Goal: Use online tool/utility: Utilize a website feature to perform a specific function

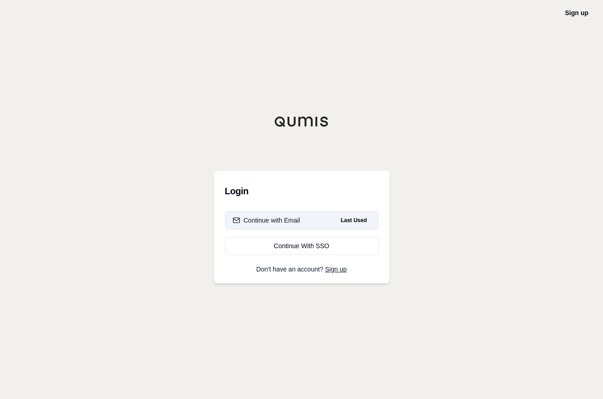
click at [304, 218] on button "Continue with Email Last Used" at bounding box center [302, 220] width 154 height 18
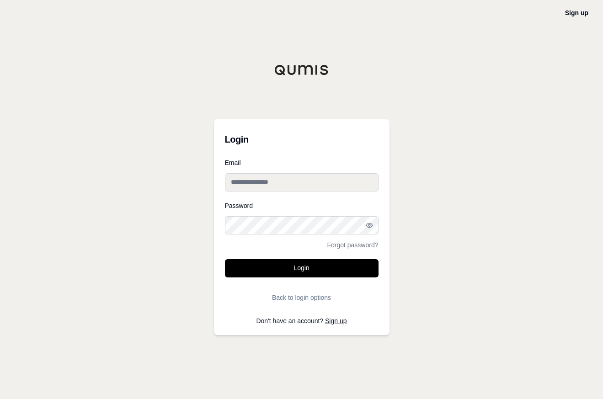
type input "**********"
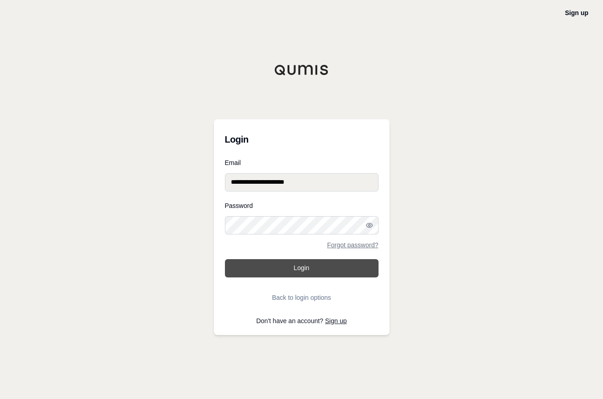
click at [304, 269] on button "Login" at bounding box center [302, 268] width 154 height 18
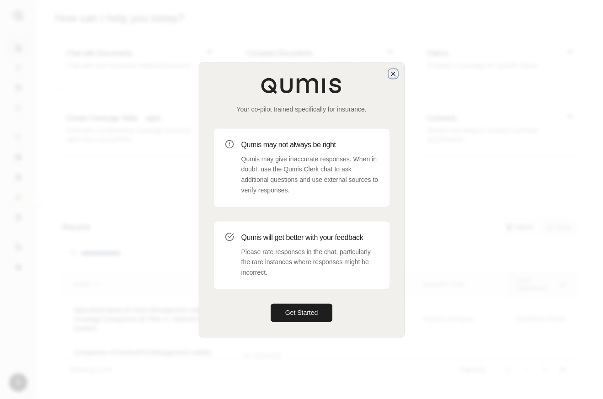
click at [391, 76] on icon "button" at bounding box center [392, 73] width 7 height 7
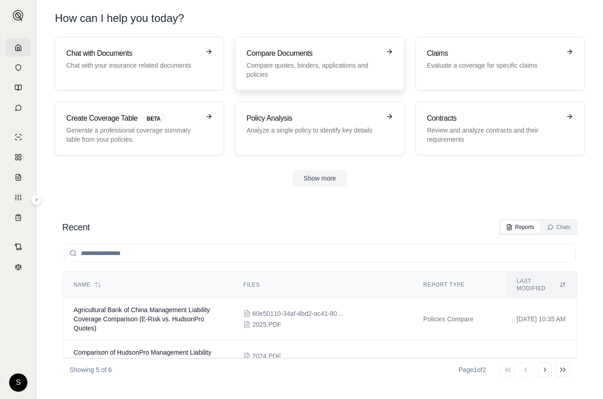
click at [294, 62] on p "Compare quotes, binders, applications and policies" at bounding box center [312, 70] width 133 height 18
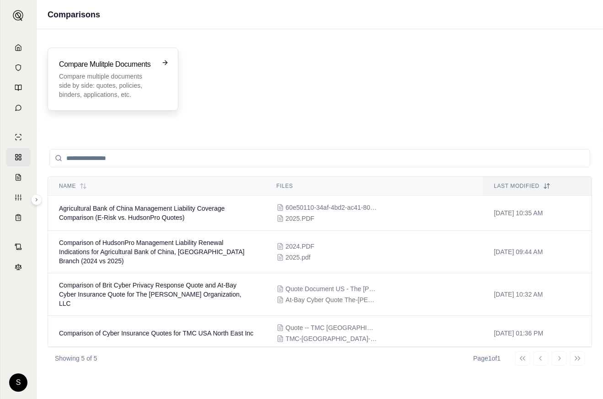
click at [140, 69] on h3 "Compare Mulitple Documents" at bounding box center [106, 64] width 95 height 11
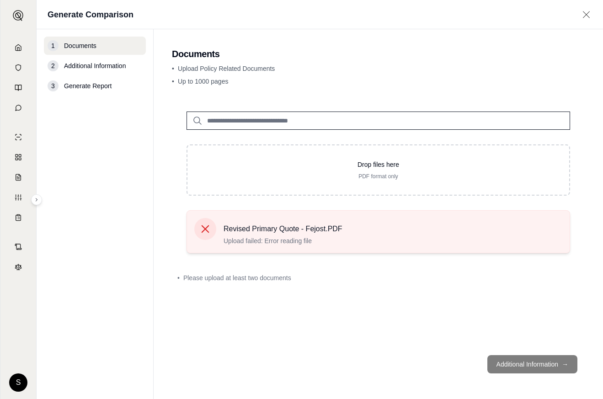
click at [208, 231] on icon at bounding box center [206, 229] width 8 height 8
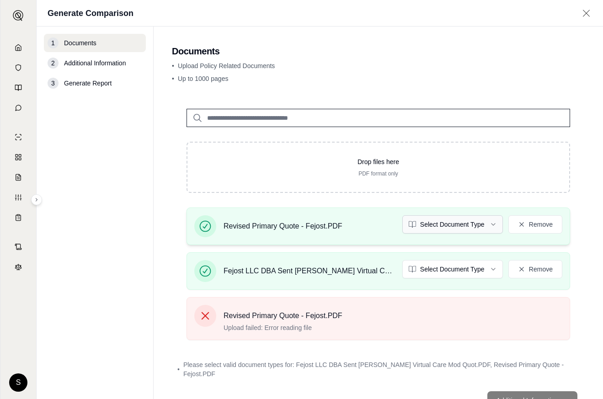
click at [483, 224] on html "S Generate Comparison 1 Documents 2 Additional Information 3 Generate Report Do…" at bounding box center [301, 199] width 603 height 399
click at [489, 272] on html "S Generate Comparison 1 Documents 2 Additional Information 3 Generate Report Do…" at bounding box center [301, 199] width 603 height 399
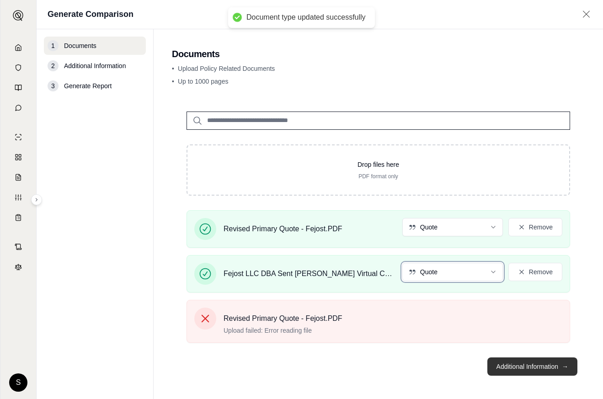
scroll to position [2, 0]
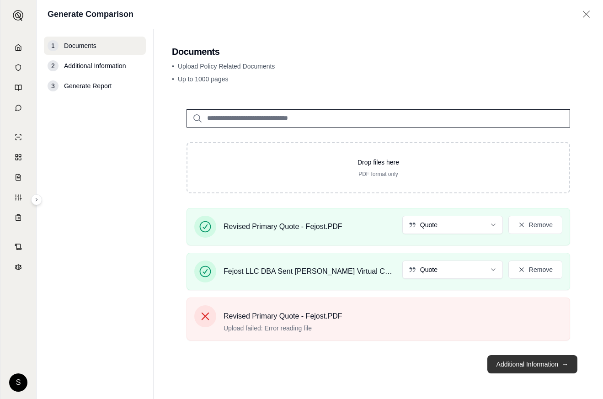
click at [557, 371] on button "Additional Information →" at bounding box center [532, 364] width 90 height 18
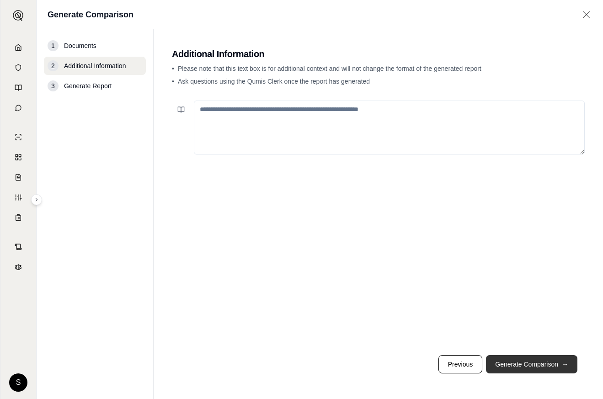
scroll to position [0, 0]
click at [271, 121] on textarea at bounding box center [389, 128] width 391 height 54
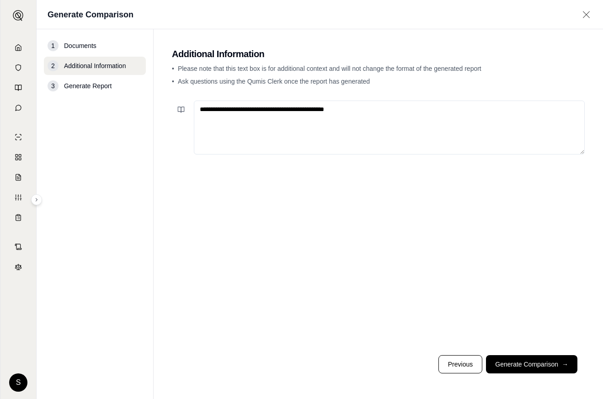
type textarea "**********"
click at [549, 367] on button "Generate Comparison →" at bounding box center [531, 364] width 91 height 18
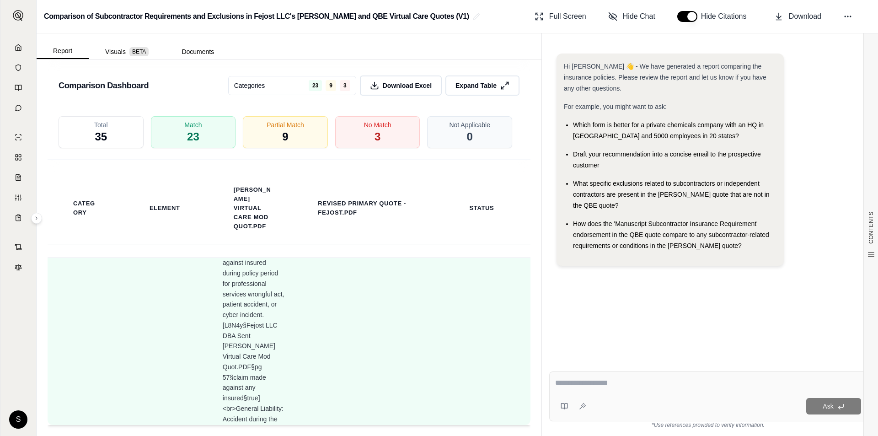
scroll to position [91, 0]
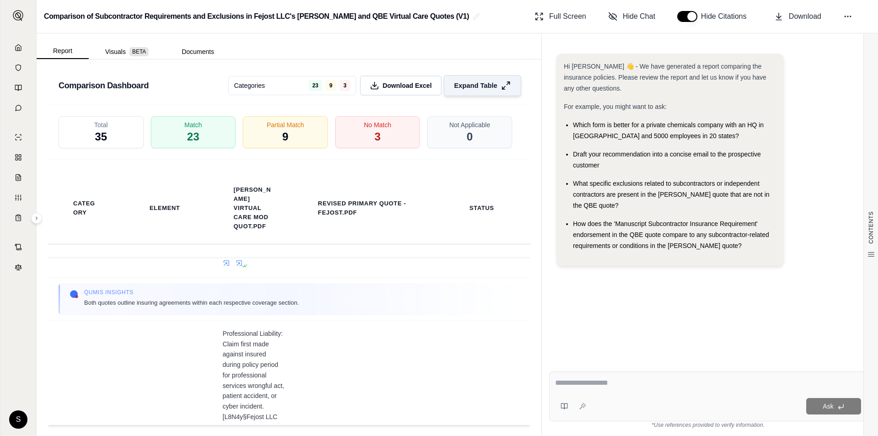
click at [507, 82] on line at bounding box center [508, 83] width 3 height 3
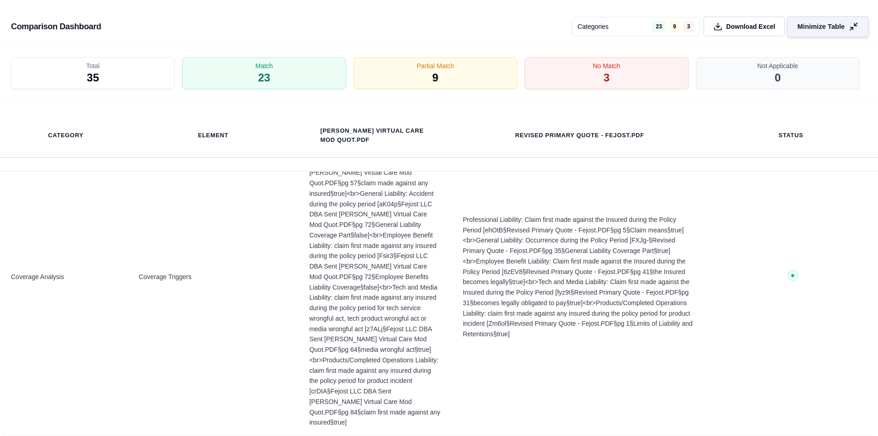
scroll to position [0, 0]
